Goal: Transaction & Acquisition: Purchase product/service

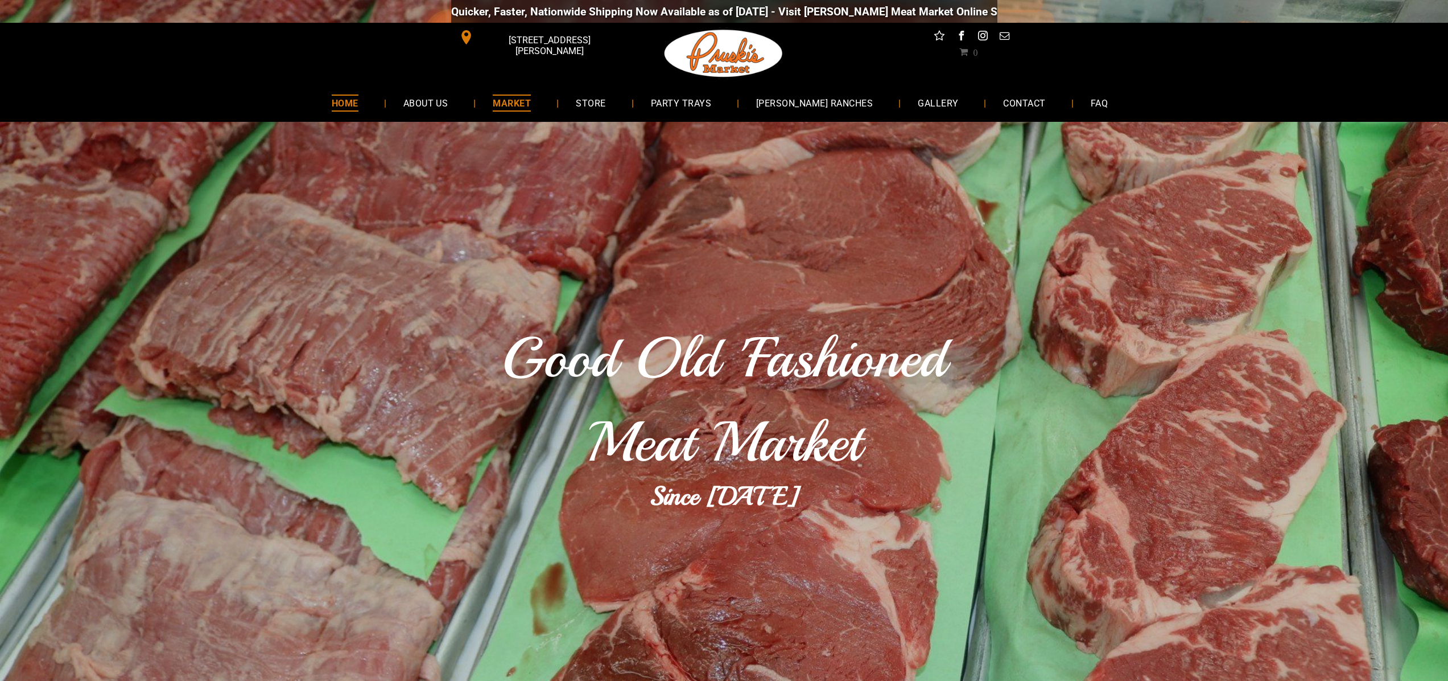
click at [527, 96] on span "MARKET" at bounding box center [512, 102] width 38 height 17
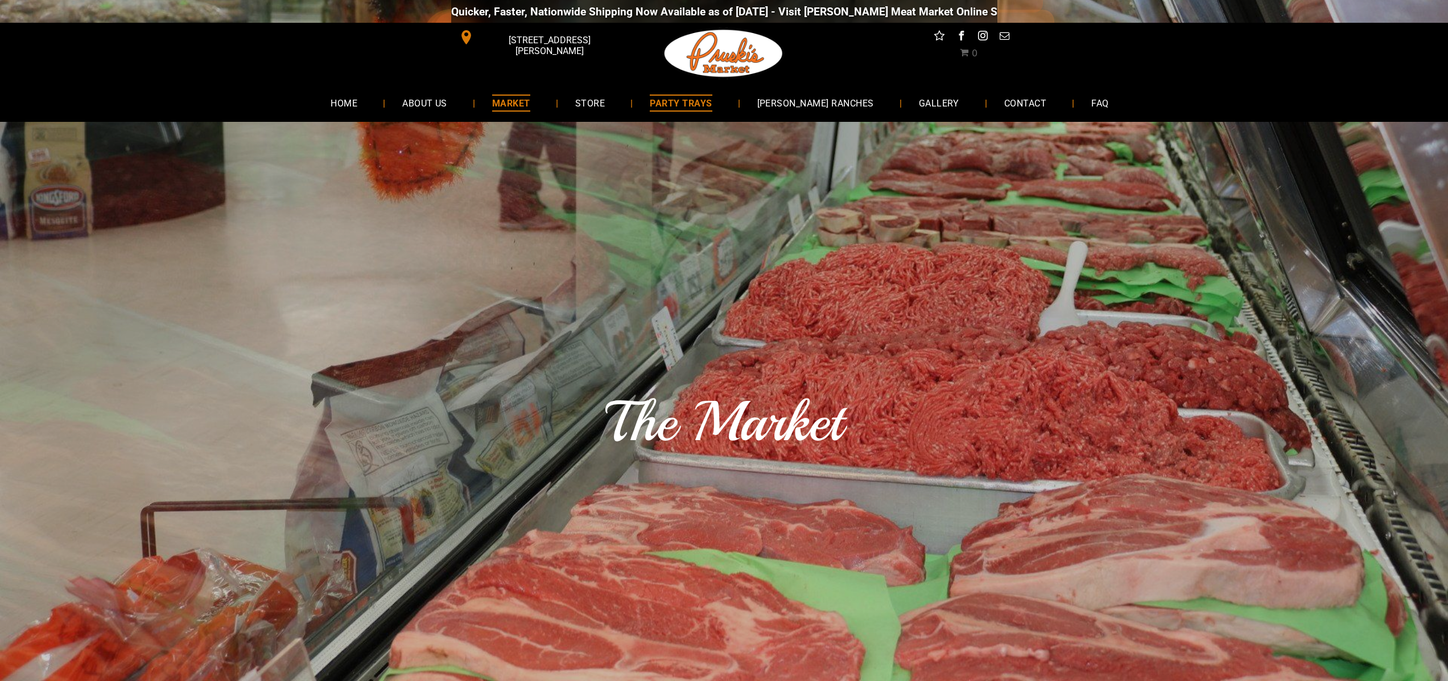
click at [703, 101] on span "PARTY TRAYS" at bounding box center [681, 102] width 62 height 17
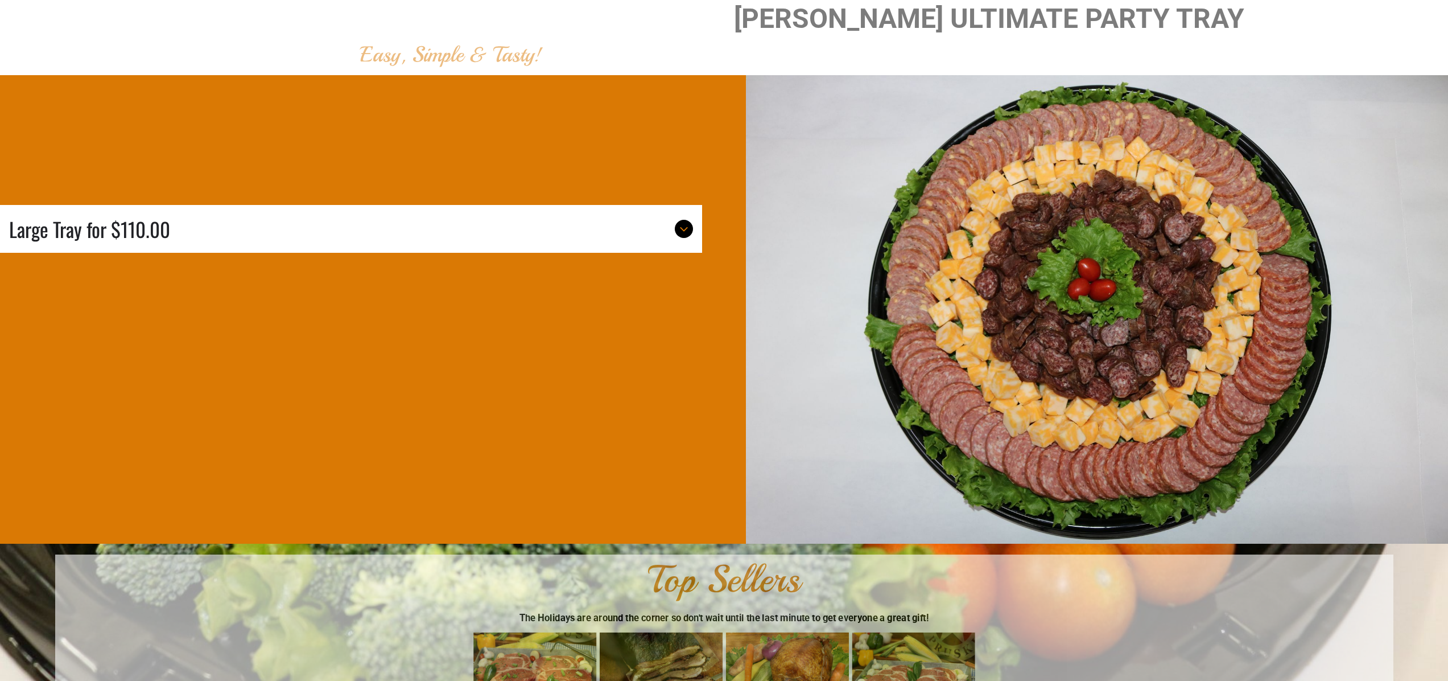
scroll to position [8008, 0]
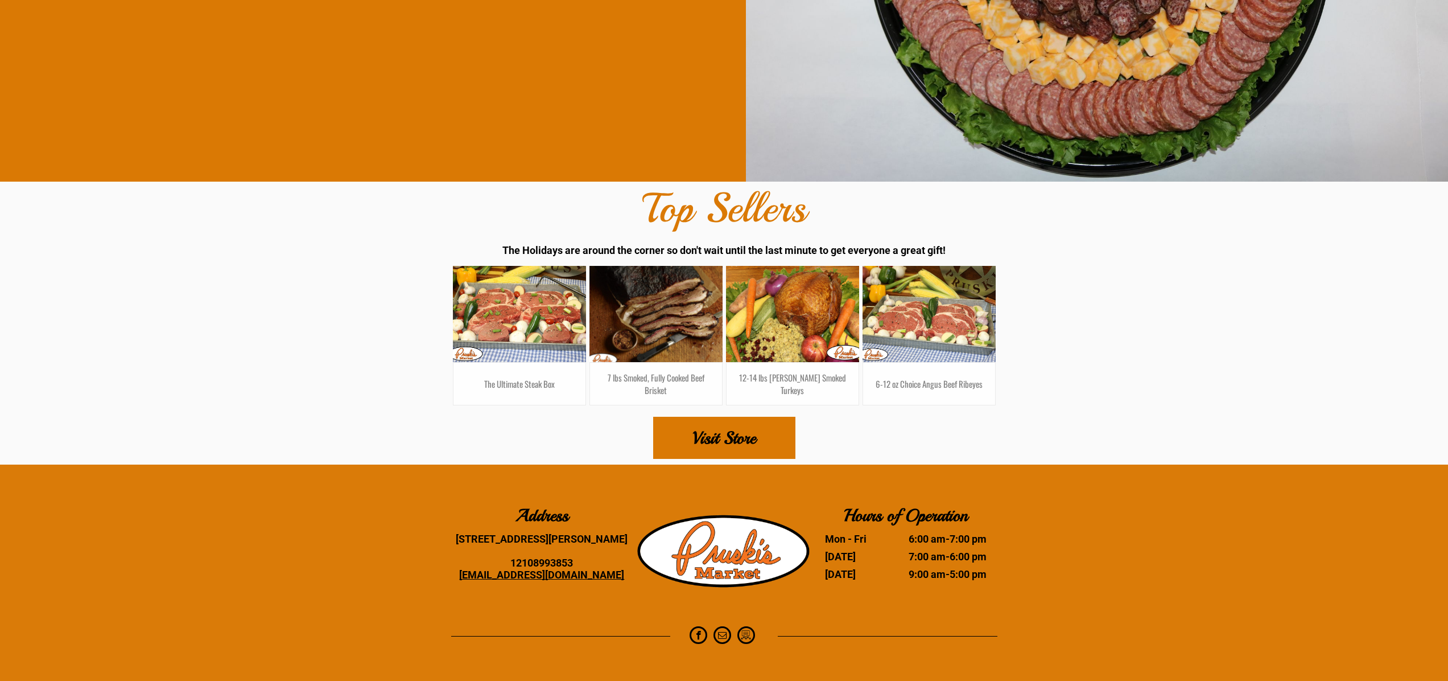
click at [668, 377] on h3 "7 lbs Smoked, Fully Cooked Beef Brisket" at bounding box center [656, 383] width 115 height 25
click at [649, 364] on span "7 lbs Smoked, Fully Cooked Beef Brisket" at bounding box center [656, 383] width 133 height 43
click at [652, 315] on link at bounding box center [655, 314] width 141 height 102
